Goal: Task Accomplishment & Management: Use online tool/utility

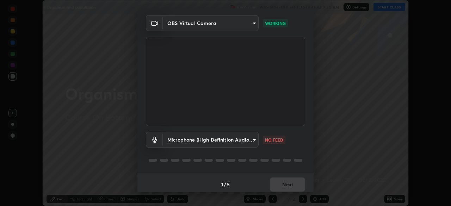
scroll to position [25, 0]
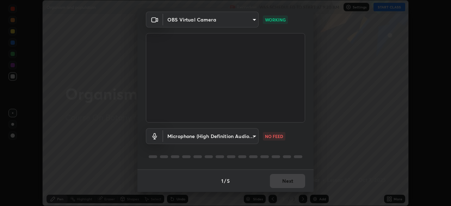
click at [252, 139] on body "Erase all Organism and population Recording WAS SCHEDULED TO START AT 9:30 AM S…" at bounding box center [225, 103] width 451 height 206
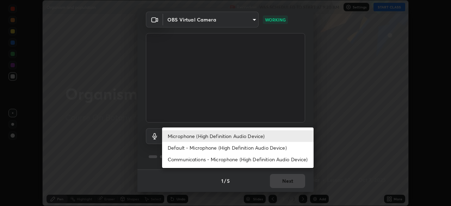
click at [250, 149] on li "Default - Microphone (High Definition Audio Device)" at bounding box center [237, 148] width 151 height 12
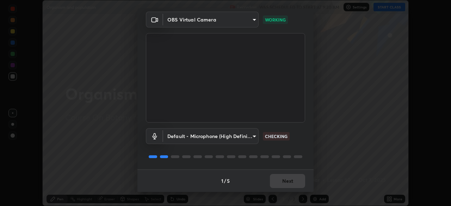
click at [251, 138] on body "Erase all Organism and population Recording WAS SCHEDULED TO START AT 9:30 AM S…" at bounding box center [225, 103] width 451 height 206
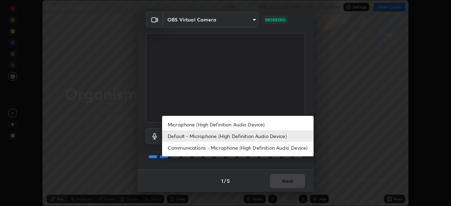
click at [249, 127] on li "Microphone (High Definition Audio Device)" at bounding box center [237, 125] width 151 height 12
type input "2b24ba9d2ca74351948b0617c99dc8409d11c9a3fd25ca6b2dc72b4d2d44406f"
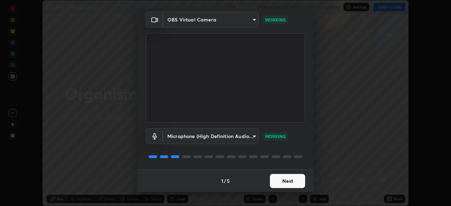
click at [283, 182] on button "Next" at bounding box center [287, 181] width 35 height 14
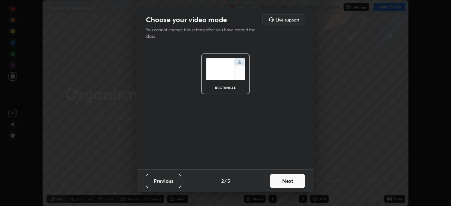
scroll to position [0, 0]
click at [288, 182] on button "Next" at bounding box center [287, 181] width 35 height 14
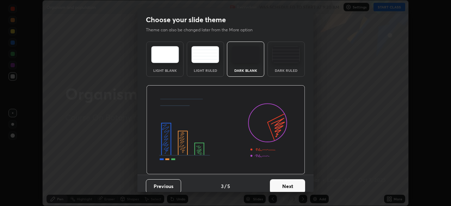
click at [283, 64] on div "Dark Ruled" at bounding box center [285, 59] width 37 height 35
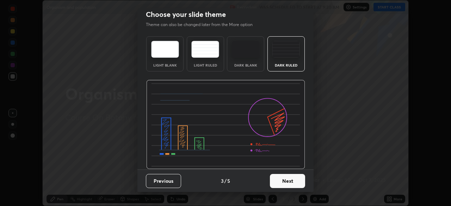
click at [287, 183] on button "Next" at bounding box center [287, 181] width 35 height 14
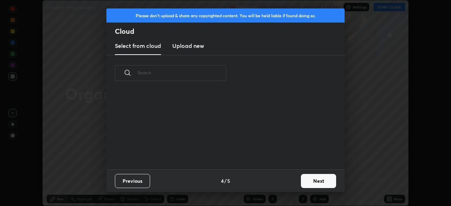
click at [305, 181] on button "Next" at bounding box center [318, 181] width 35 height 14
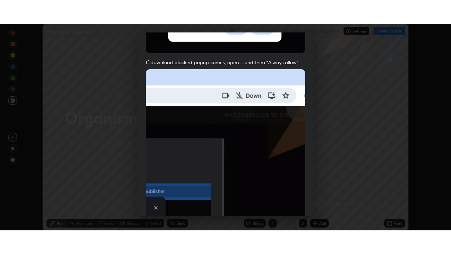
scroll to position [169, 0]
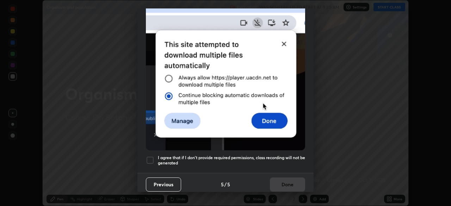
click at [154, 158] on div at bounding box center [150, 160] width 8 height 8
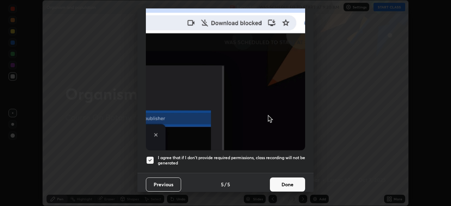
click at [286, 185] on button "Done" at bounding box center [287, 185] width 35 height 14
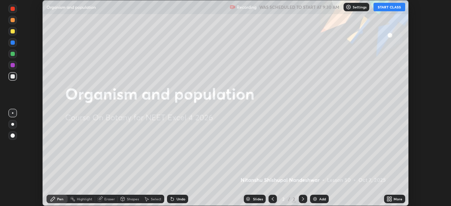
click at [387, 200] on icon at bounding box center [389, 199] width 6 height 6
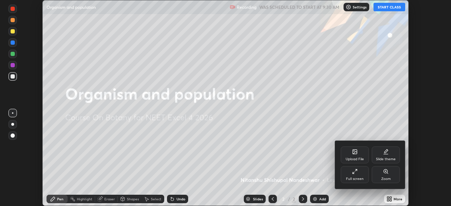
click at [349, 172] on div "Full screen" at bounding box center [355, 174] width 28 height 17
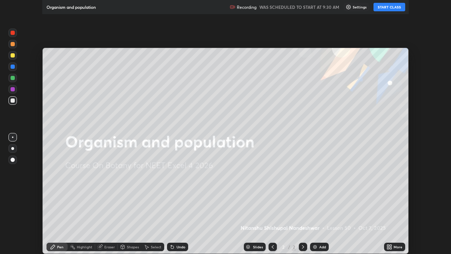
scroll to position [254, 451]
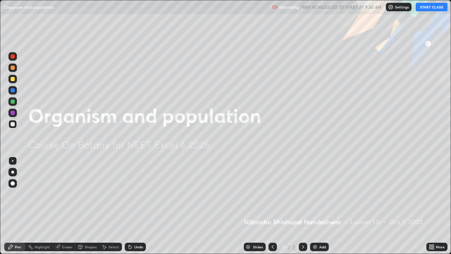
click at [424, 10] on button "START CLASS" at bounding box center [432, 7] width 32 height 8
click at [432, 206] on icon at bounding box center [433, 245] width 2 height 2
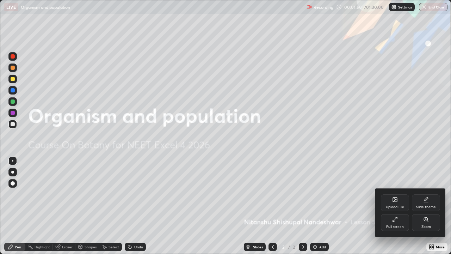
click at [398, 203] on div "Upload File" at bounding box center [395, 202] width 28 height 17
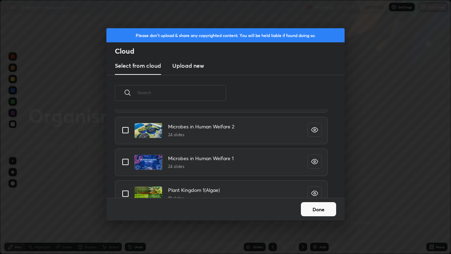
scroll to position [666, 0]
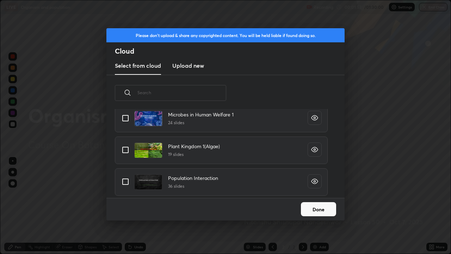
click at [129, 183] on input "grid" at bounding box center [125, 181] width 15 height 15
checkbox input "true"
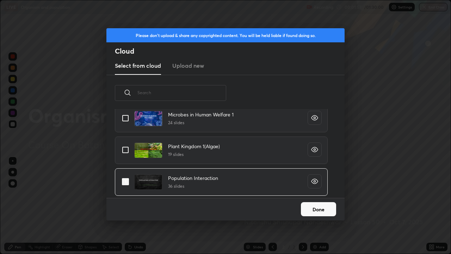
click at [311, 206] on button "Done" at bounding box center [318, 209] width 35 height 14
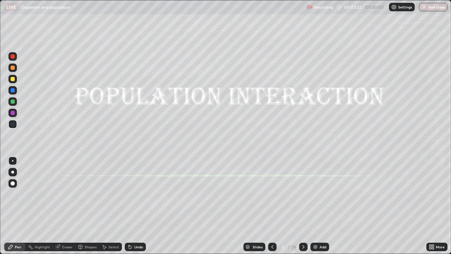
click at [272, 206] on icon at bounding box center [272, 247] width 6 height 6
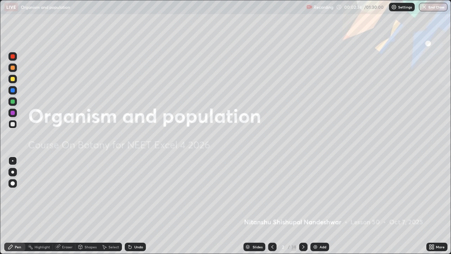
click at [302, 206] on icon at bounding box center [303, 247] width 6 height 6
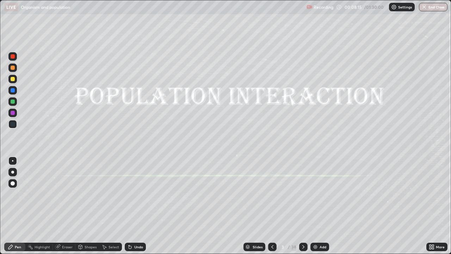
click at [301, 206] on icon at bounding box center [303, 247] width 6 height 6
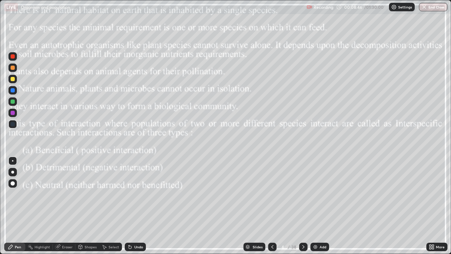
click at [16, 104] on div at bounding box center [12, 101] width 8 height 8
click at [301, 206] on icon at bounding box center [303, 247] width 6 height 6
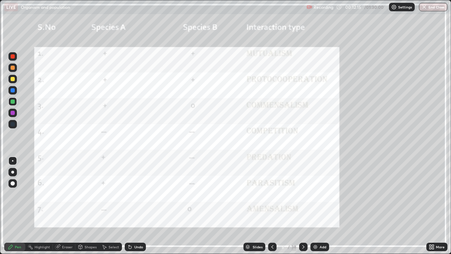
click at [272, 206] on icon at bounding box center [272, 247] width 6 height 6
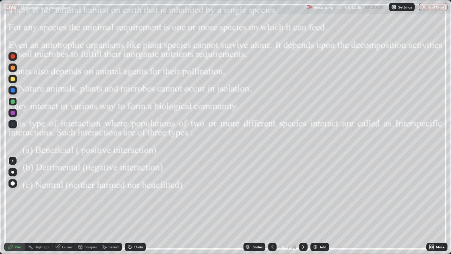
click at [302, 206] on icon at bounding box center [303, 247] width 6 height 6
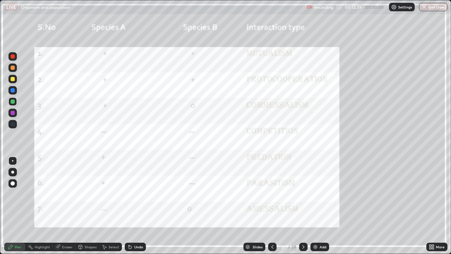
click at [302, 206] on icon at bounding box center [303, 247] width 6 height 6
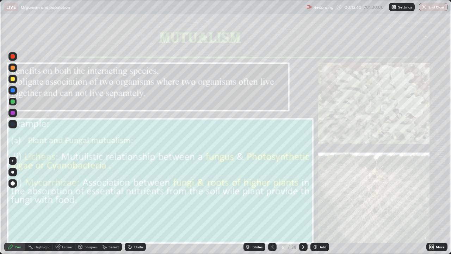
click at [272, 206] on icon at bounding box center [272, 247] width 6 height 6
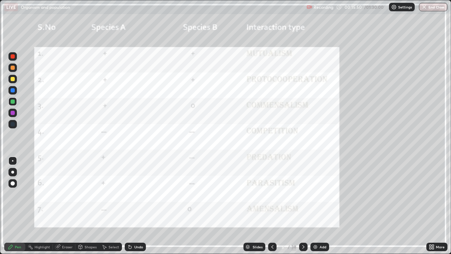
click at [303, 206] on icon at bounding box center [303, 247] width 6 height 6
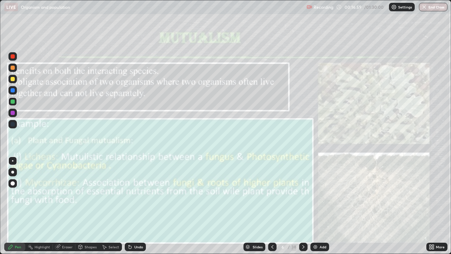
click at [12, 126] on div at bounding box center [13, 124] width 4 height 4
click at [302, 206] on icon at bounding box center [303, 247] width 6 height 6
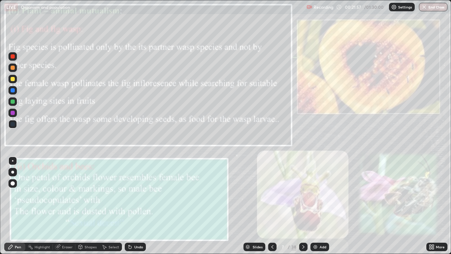
click at [140, 206] on div "Undo" at bounding box center [135, 246] width 21 height 8
click at [14, 112] on div at bounding box center [13, 113] width 4 height 4
click at [11, 104] on div at bounding box center [12, 101] width 8 height 8
click at [13, 81] on div at bounding box center [13, 79] width 4 height 4
click at [12, 70] on div at bounding box center [12, 67] width 8 height 8
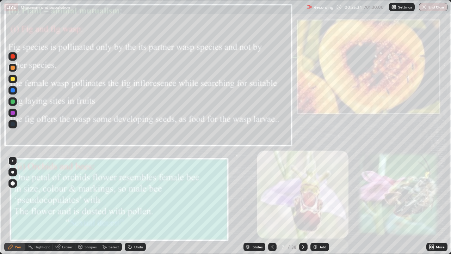
click at [14, 113] on div at bounding box center [13, 113] width 4 height 4
click at [302, 206] on icon at bounding box center [303, 247] width 6 height 6
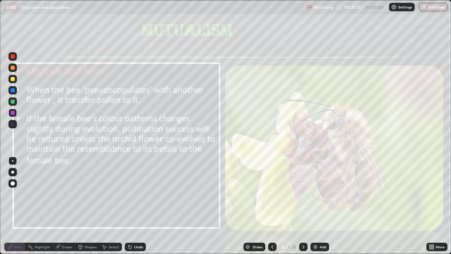
click at [303, 206] on icon at bounding box center [303, 247] width 6 height 6
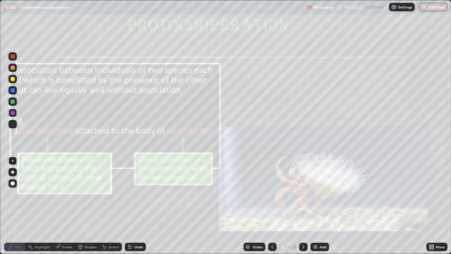
click at [299, 206] on div at bounding box center [303, 246] width 8 height 8
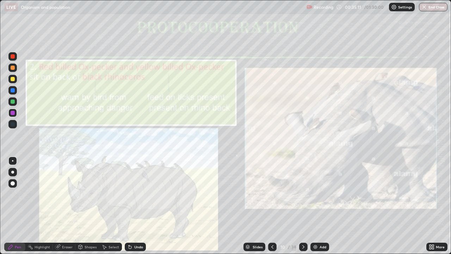
click at [302, 206] on icon at bounding box center [303, 247] width 6 height 6
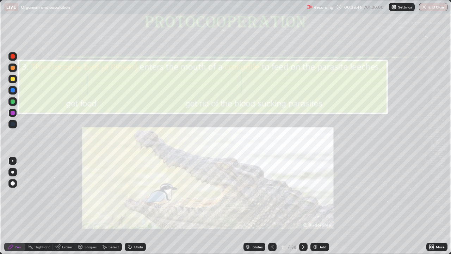
click at [302, 206] on icon at bounding box center [303, 247] width 6 height 6
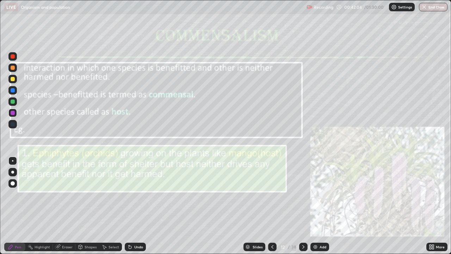
click at [115, 206] on div "Select" at bounding box center [110, 246] width 23 height 8
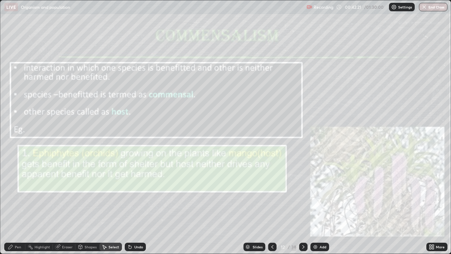
click at [18, 206] on div "Pen" at bounding box center [14, 246] width 21 height 8
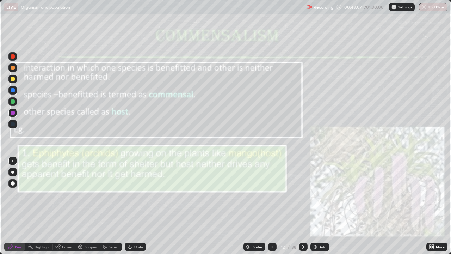
click at [303, 206] on icon at bounding box center [303, 247] width 6 height 6
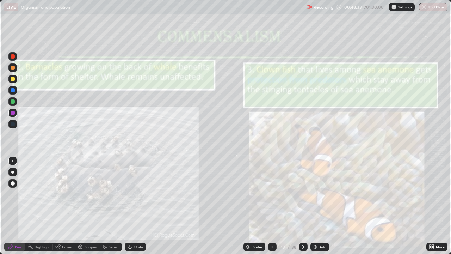
click at [302, 206] on icon at bounding box center [303, 247] width 6 height 6
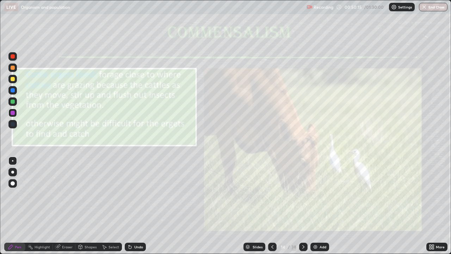
click at [299, 206] on div at bounding box center [303, 246] width 8 height 8
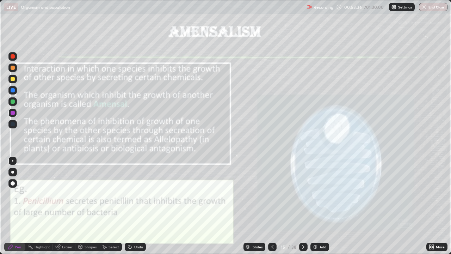
click at [302, 206] on icon at bounding box center [303, 247] width 6 height 6
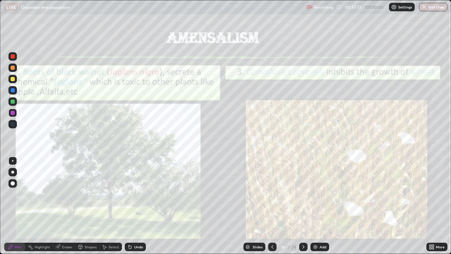
click at [303, 206] on icon at bounding box center [303, 247] width 2 height 4
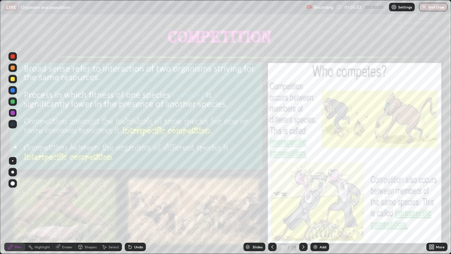
click at [301, 206] on icon at bounding box center [303, 247] width 6 height 6
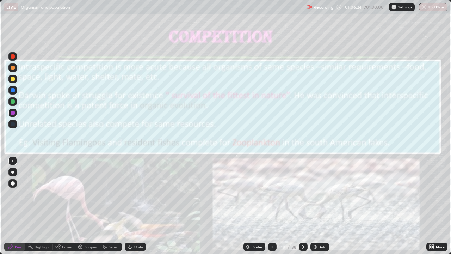
click at [272, 206] on icon at bounding box center [272, 247] width 6 height 6
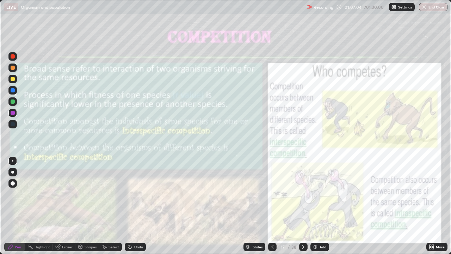
click at [302, 206] on icon at bounding box center [303, 247] width 6 height 6
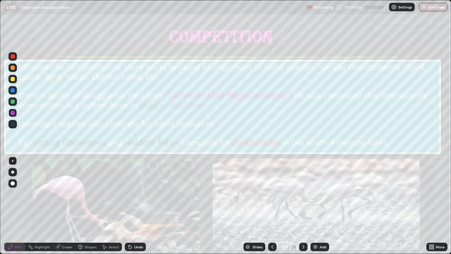
click at [302, 206] on icon at bounding box center [303, 247] width 6 height 6
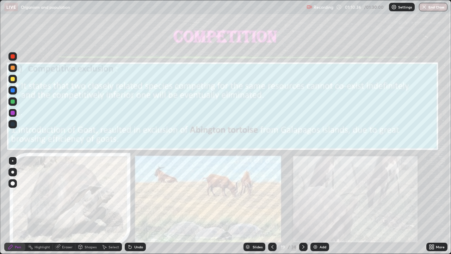
click at [59, 206] on icon at bounding box center [58, 247] width 6 height 6
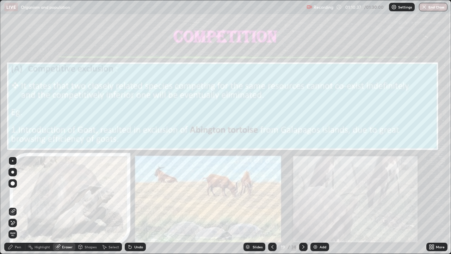
click at [62, 206] on div "Eraser" at bounding box center [67, 247] width 11 height 4
click at [24, 206] on div "Pen" at bounding box center [14, 246] width 21 height 8
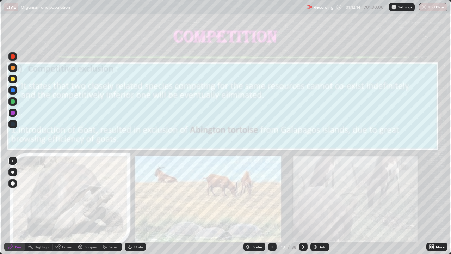
click at [302, 206] on icon at bounding box center [303, 247] width 6 height 6
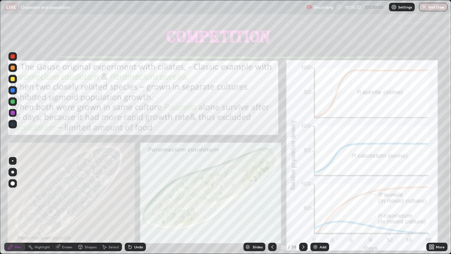
click at [302, 206] on icon at bounding box center [303, 247] width 2 height 4
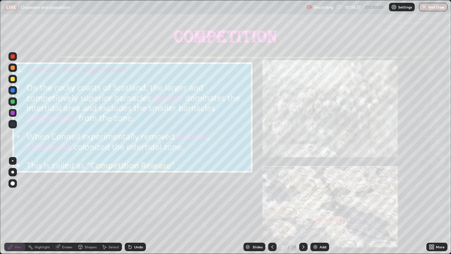
click at [302, 206] on icon at bounding box center [303, 247] width 6 height 6
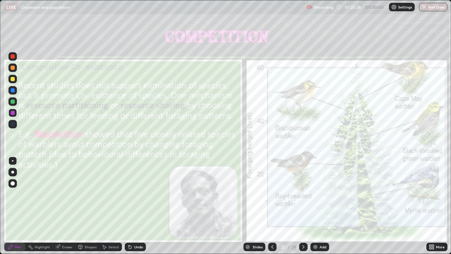
click at [302, 206] on icon at bounding box center [303, 247] width 6 height 6
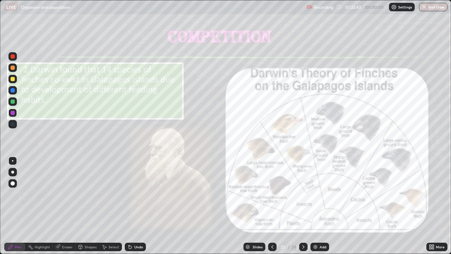
click at [272, 206] on icon at bounding box center [272, 247] width 6 height 6
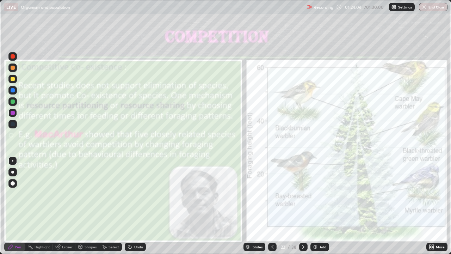
click at [299, 206] on div at bounding box center [303, 246] width 8 height 8
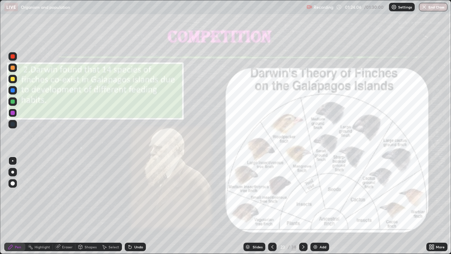
click at [302, 206] on icon at bounding box center [303, 247] width 6 height 6
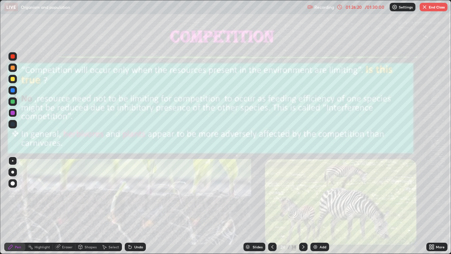
click at [430, 9] on button "End Class" at bounding box center [433, 7] width 28 height 8
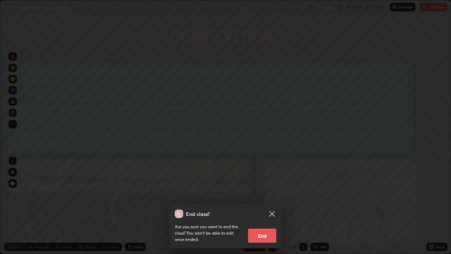
click at [264, 206] on button "End" at bounding box center [262, 235] width 28 height 14
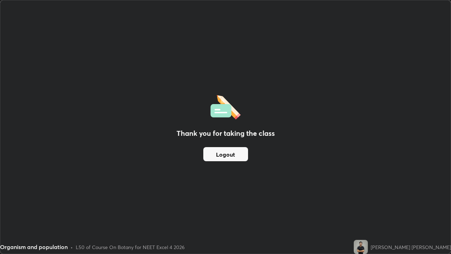
click at [229, 159] on button "Logout" at bounding box center [225, 154] width 45 height 14
